Goal: Information Seeking & Learning: Find specific fact

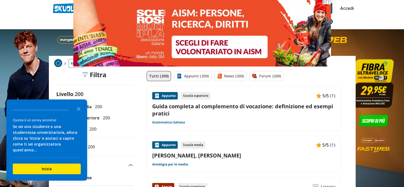
click at [80, 112] on icon "Close the survey" at bounding box center [78, 108] width 11 height 11
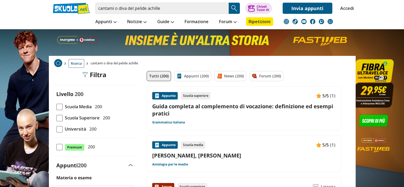
click at [59, 106] on span at bounding box center [59, 107] width 6 height 6
click at [56, 107] on input "Scuola Media 200" at bounding box center [56, 107] width 0 height 0
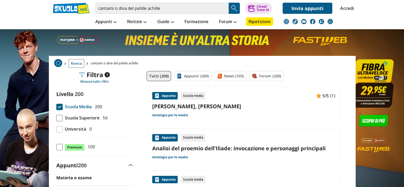
click at [168, 139] on div "Appunto" at bounding box center [165, 137] width 26 height 7
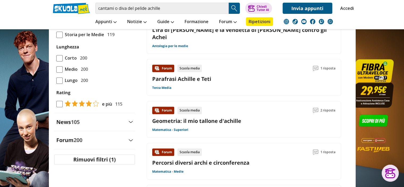
scroll to position [213, 0]
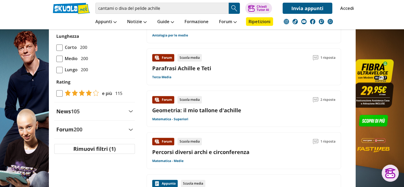
click at [191, 148] on link "Percorsi diversi archi e circonferenza" at bounding box center [200, 151] width 97 height 7
click at [193, 22] on link "Formazione" at bounding box center [196, 22] width 27 height 10
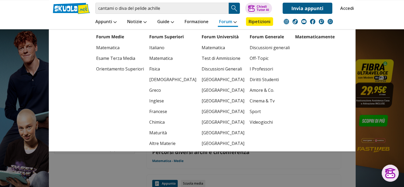
click at [233, 22] on link "Forum" at bounding box center [228, 22] width 20 height 10
